Goal: Information Seeking & Learning: Find specific fact

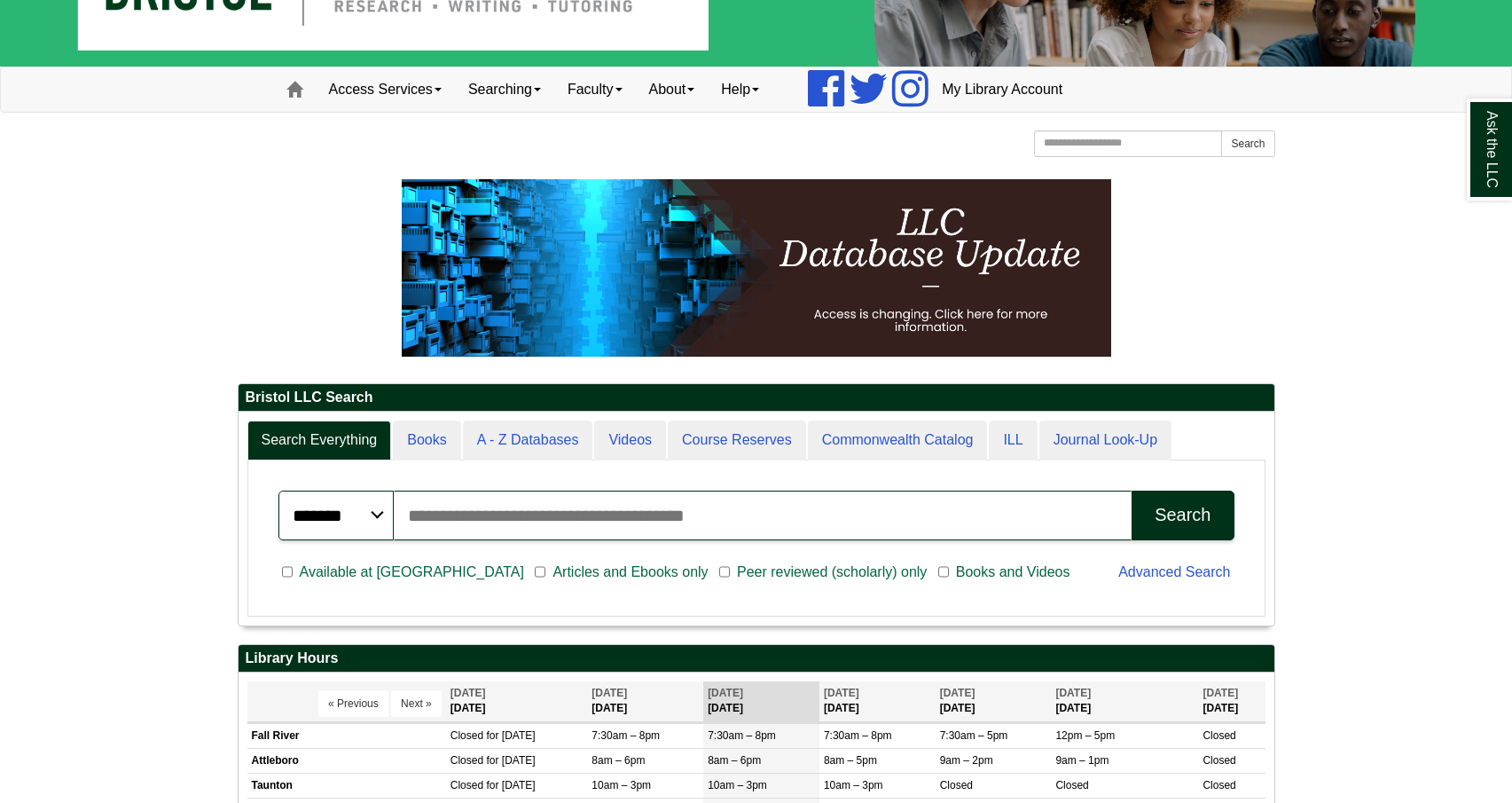
scroll to position [213, 1036]
click at [761, 98] on link "Help" at bounding box center [740, 89] width 65 height 44
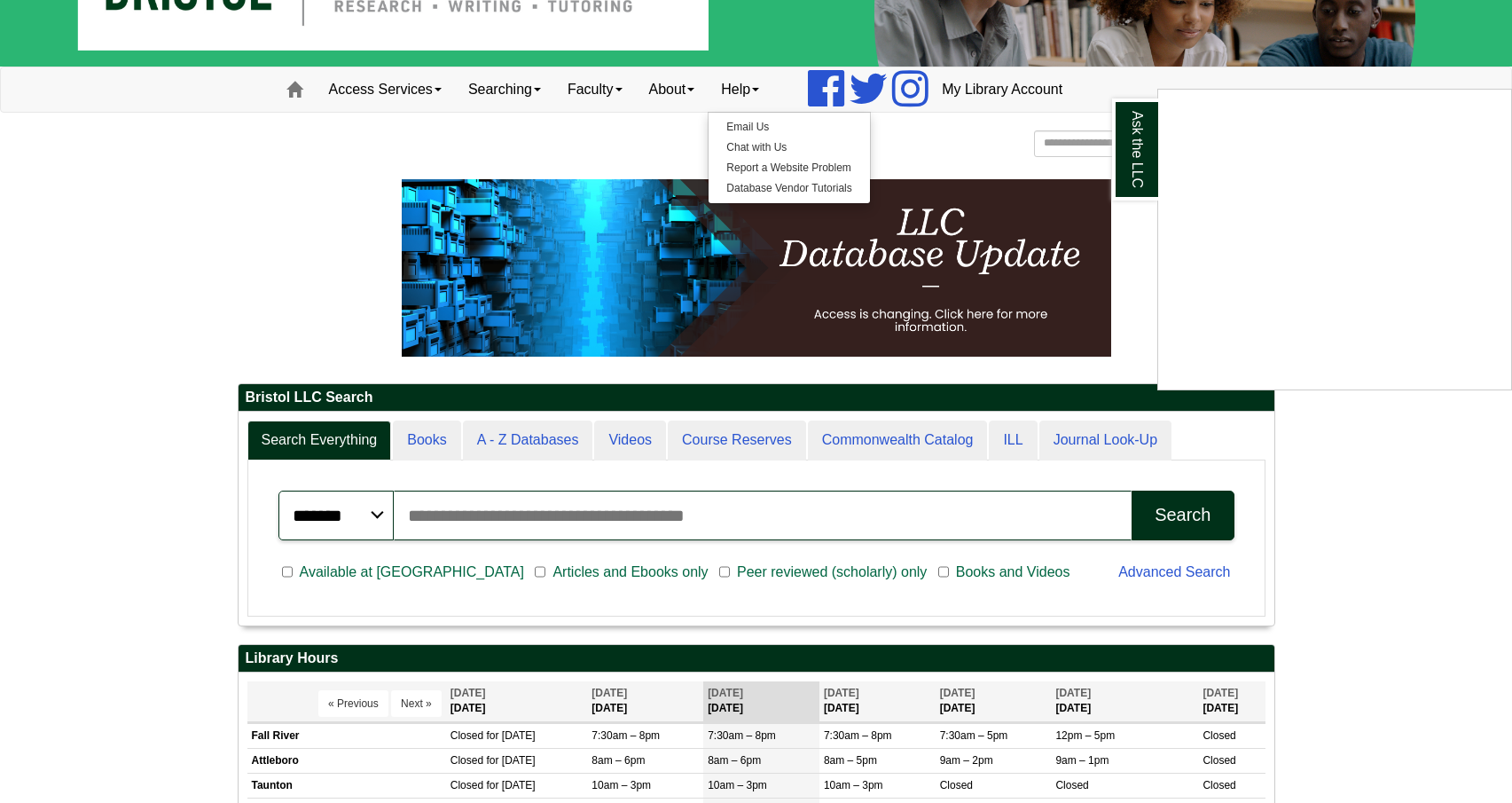
click at [388, 258] on div "Ask the LLC" at bounding box center [756, 402] width 1512 height 803
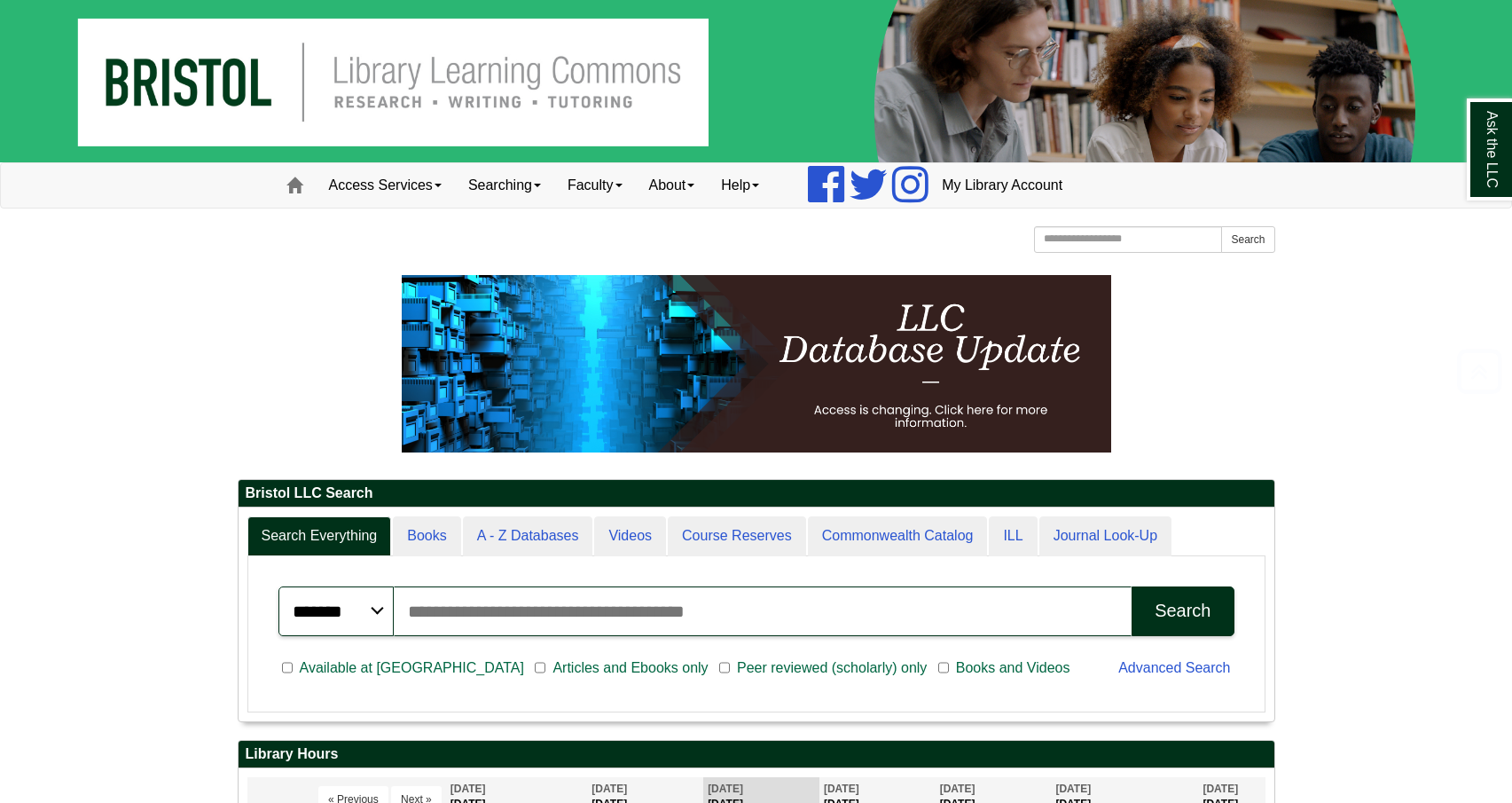
scroll to position [0, 0]
click at [524, 184] on link "Searching" at bounding box center [504, 185] width 99 height 44
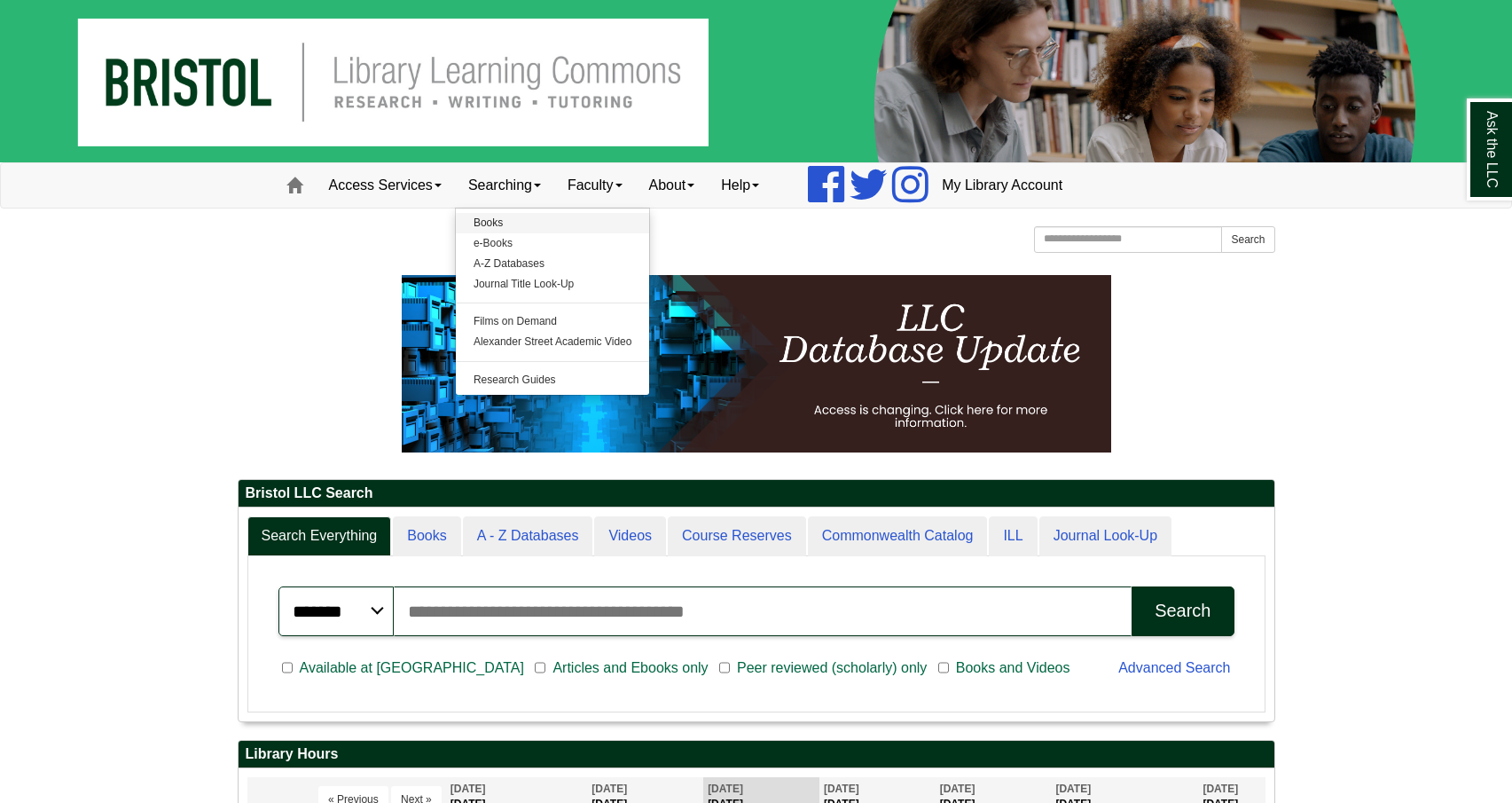
click at [516, 221] on link "Books" at bounding box center [552, 222] width 194 height 21
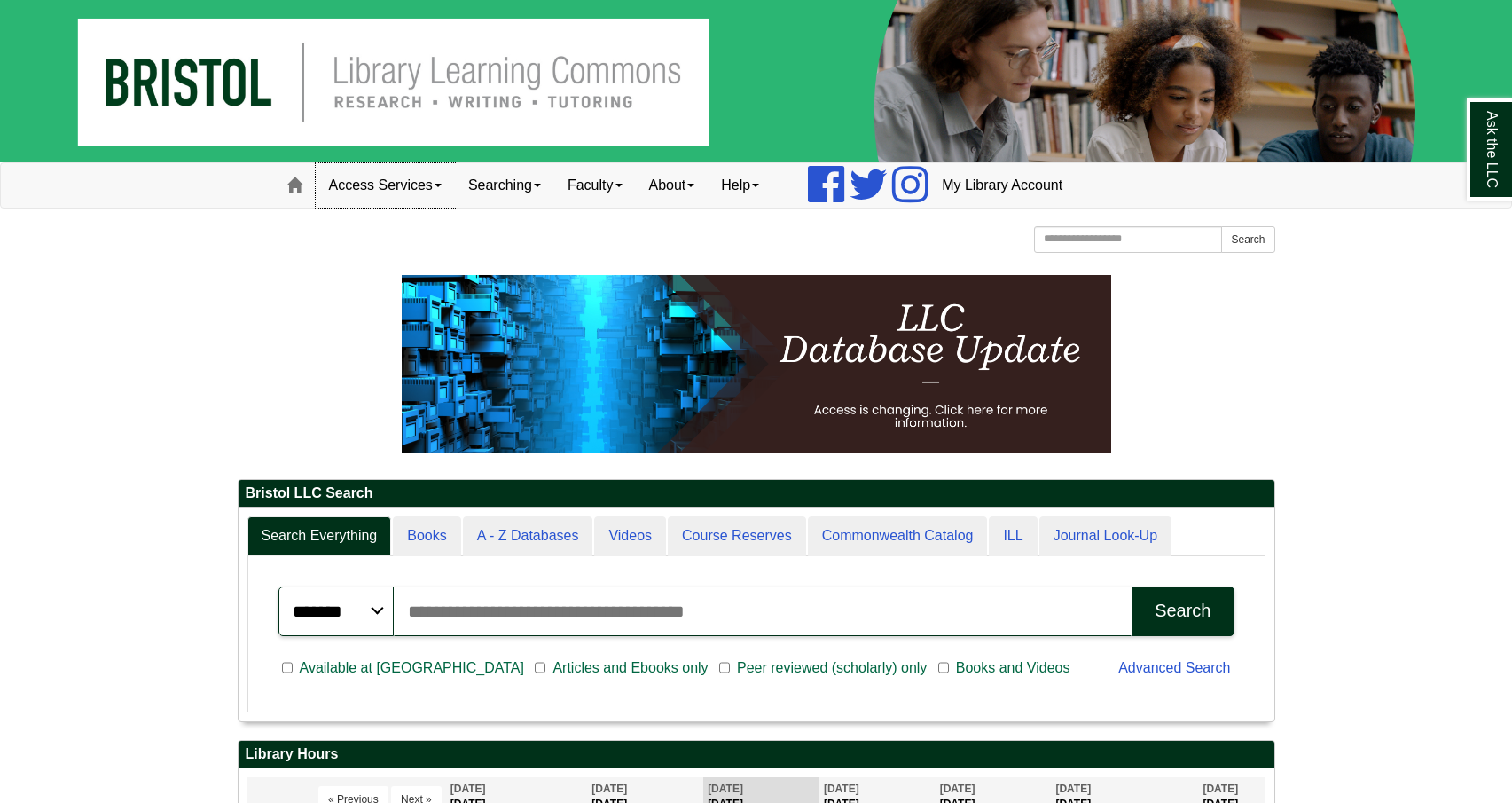
click at [407, 174] on link "Access Services" at bounding box center [385, 185] width 139 height 44
click at [515, 182] on link "Searching" at bounding box center [504, 185] width 99 height 44
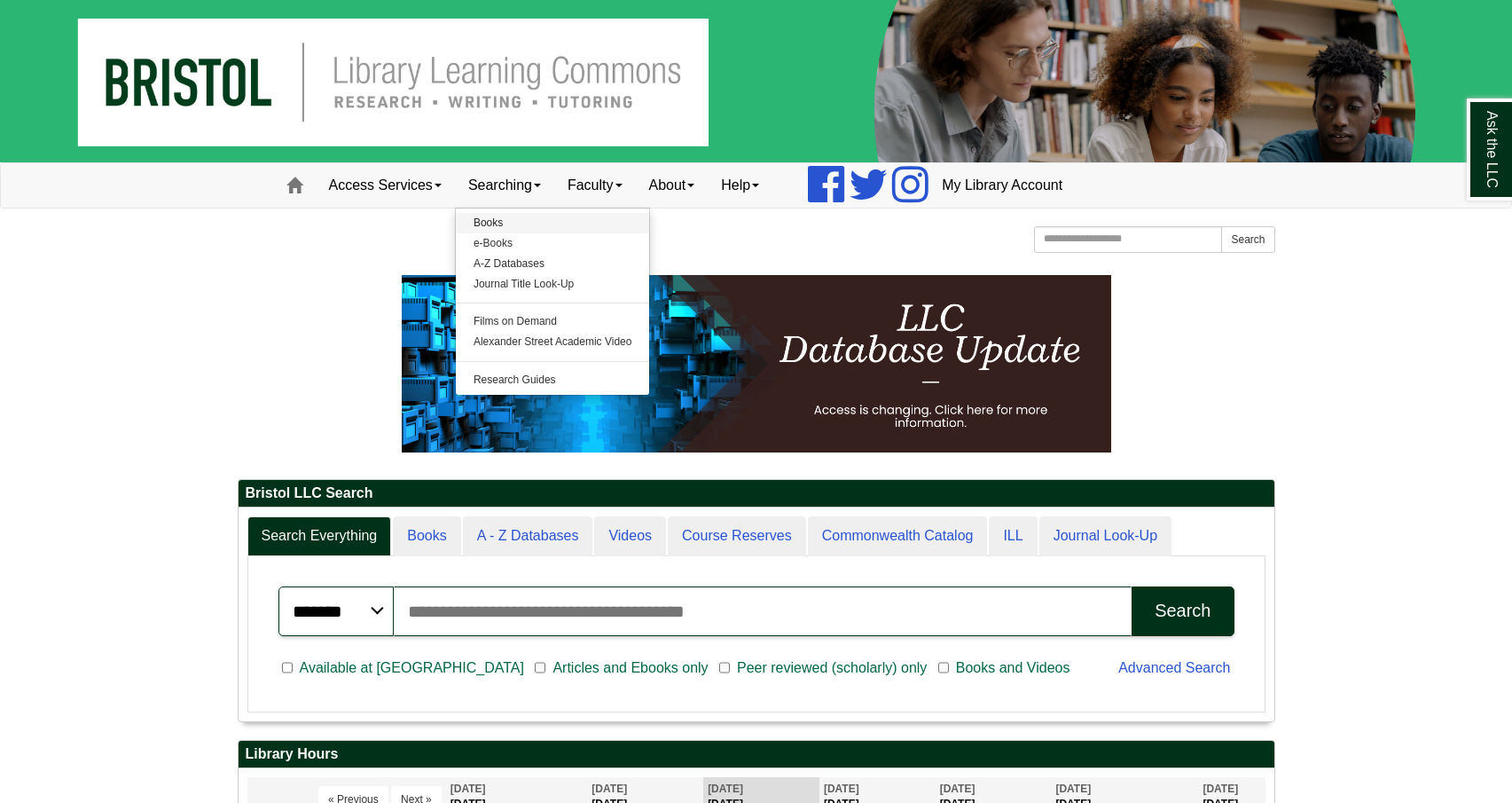
click at [597, 224] on link "Books" at bounding box center [552, 222] width 194 height 21
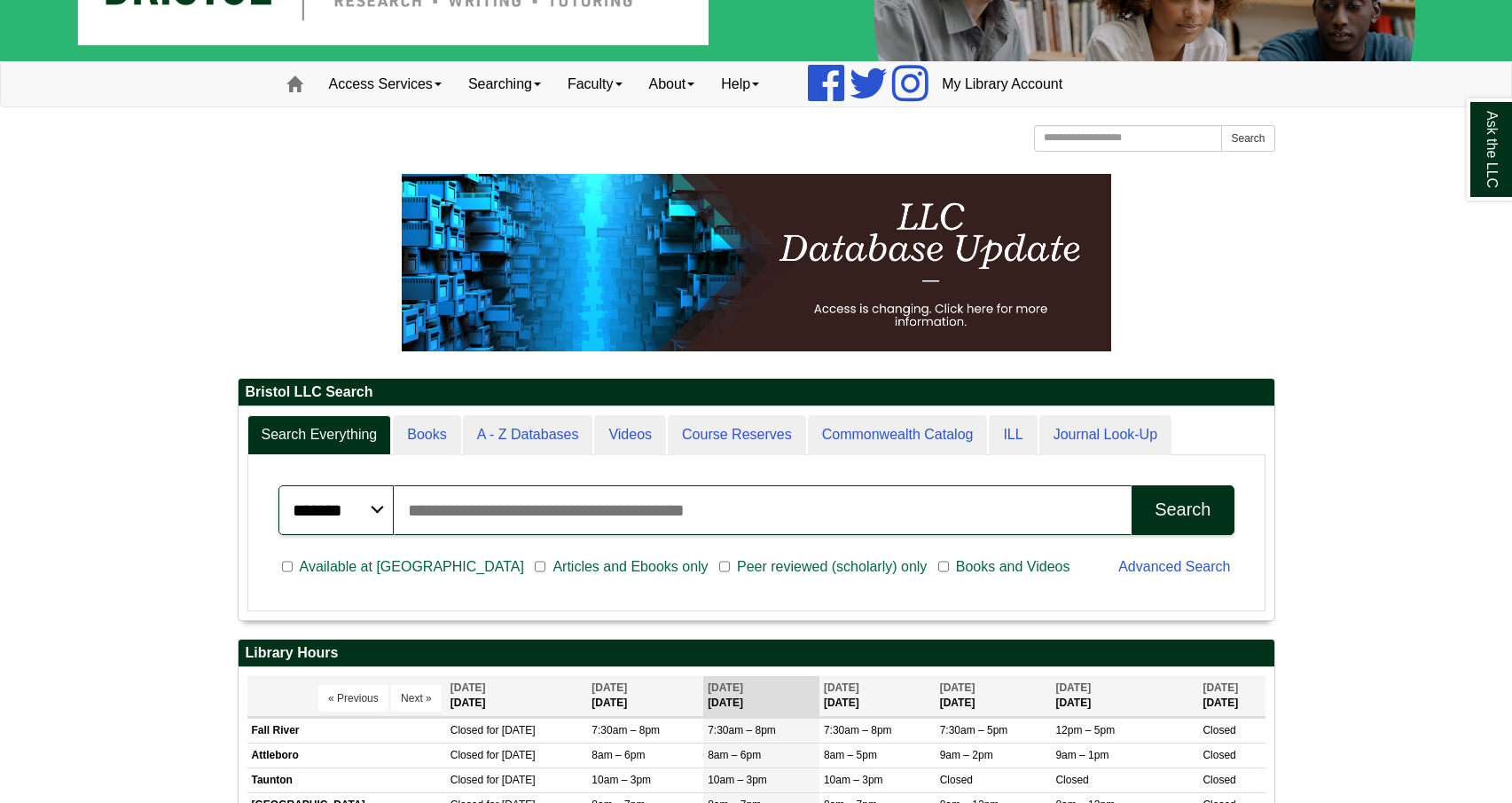
scroll to position [213, 1036]
click at [788, 506] on input "Search articles, books, journals & more" at bounding box center [763, 509] width 738 height 50
paste input "**********"
type input "**********"
click at [1182, 508] on button "Search" at bounding box center [1183, 509] width 102 height 50
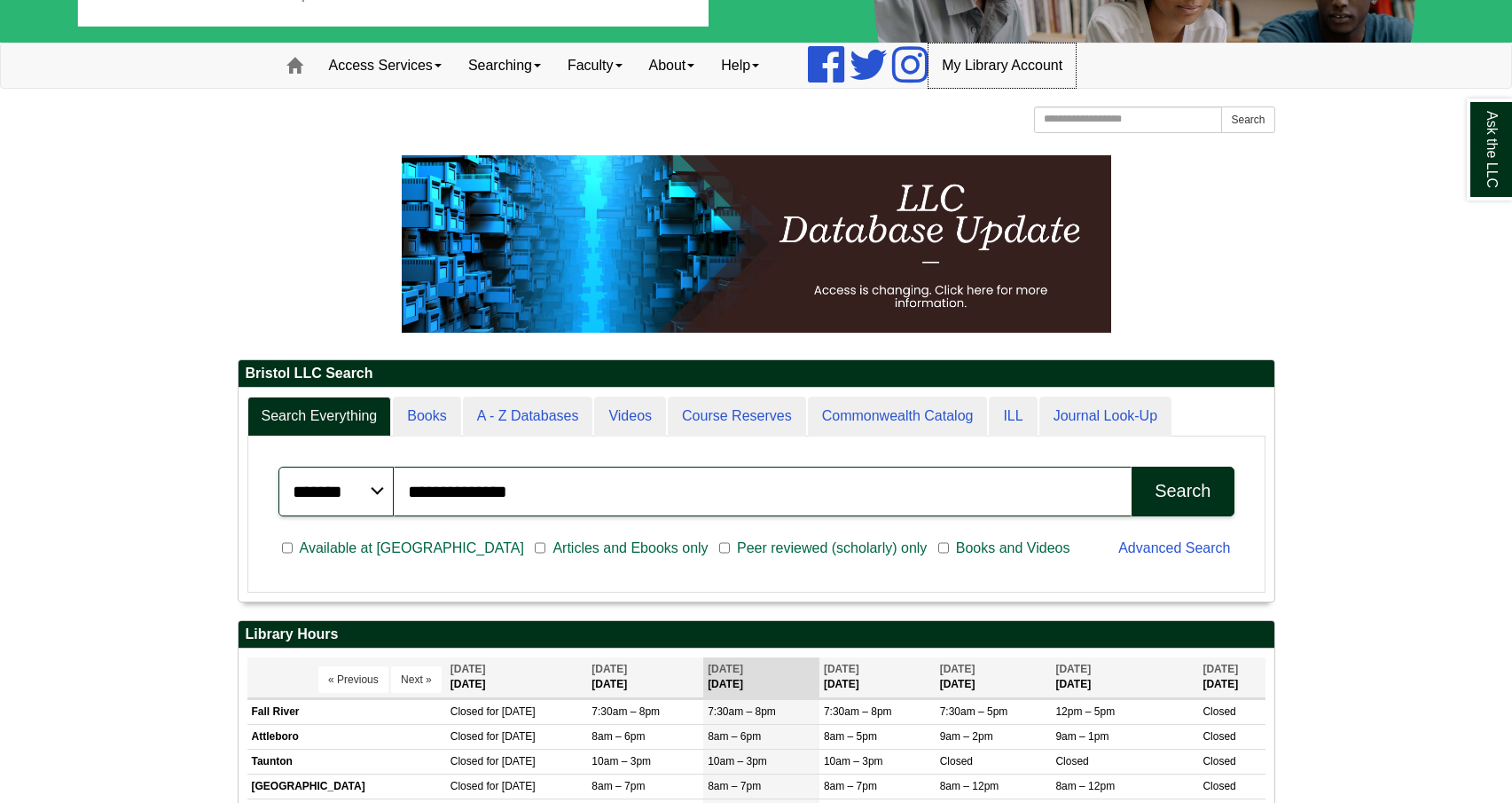
click at [1019, 61] on link "My Library Account" at bounding box center [1002, 65] width 147 height 44
